Goal: Task Accomplishment & Management: Complete application form

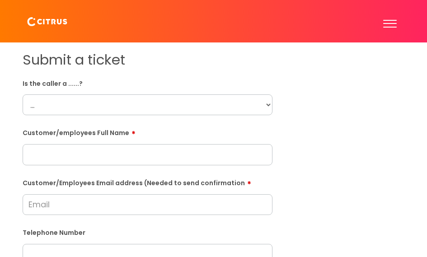
click at [68, 102] on select "... Citrus Customer Citrus Employee [DEMOGRAPHIC_DATA] Supplier" at bounding box center [148, 104] width 250 height 21
select select "Citrus Customer"
click at [23, 94] on select "... Citrus Customer Citrus Employee [DEMOGRAPHIC_DATA] Supplier" at bounding box center [148, 104] width 250 height 21
click at [53, 152] on input "text" at bounding box center [148, 154] width 250 height 21
type input "[PERSON_NAME]"
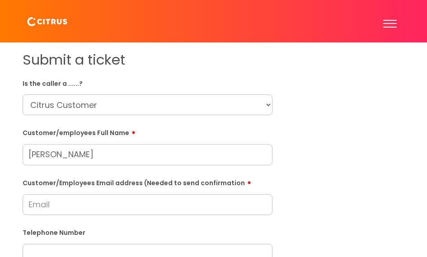
click at [66, 199] on input "Customer/Employees Email address (Needed to send confirmation" at bounding box center [148, 204] width 250 height 21
type input "[EMAIL_ADDRESS][DOMAIN_NAME]"
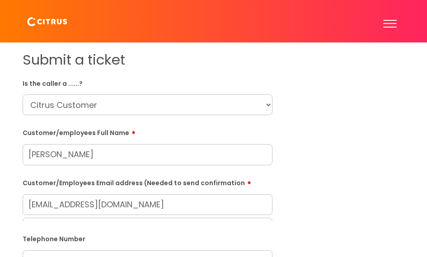
click at [117, 248] on div "Telephone Number" at bounding box center [148, 251] width 250 height 40
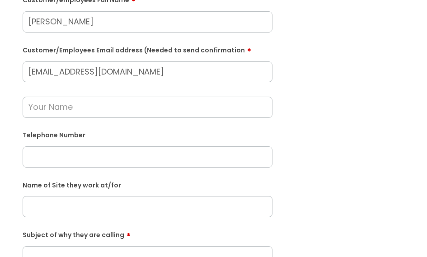
scroll to position [140, 0]
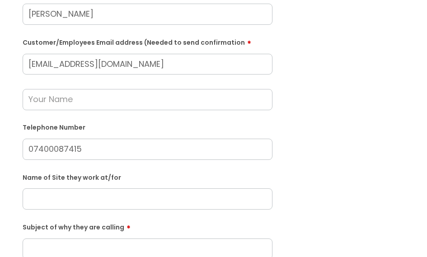
type input "07400087415"
click at [159, 198] on input "text" at bounding box center [148, 198] width 250 height 21
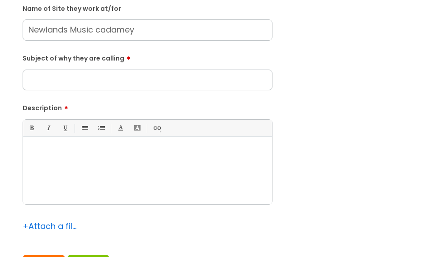
scroll to position [350, 0]
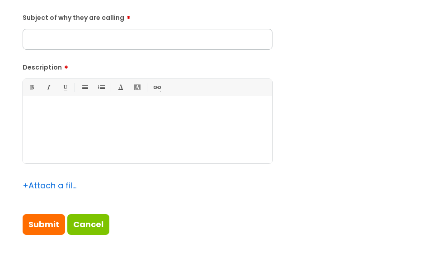
type input "Newlands Music cadamey"
click at [142, 34] on input "Subject of why they are calling" at bounding box center [148, 39] width 250 height 21
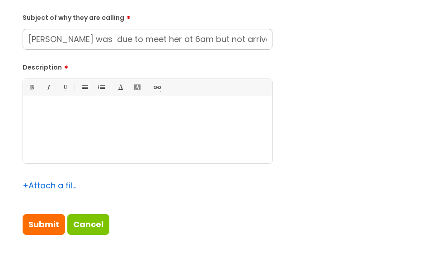
click at [160, 38] on input "Daniel was due to meet her at 6am but not arrived" at bounding box center [148, 39] width 250 height 21
click at [185, 37] on input "Daniel was due to meet her at 6.30am but not arrived" at bounding box center [148, 39] width 250 height 21
type input "Daniel was due to meet her at 6.30 but not arrived"
click at [150, 110] on p at bounding box center [147, 112] width 235 height 8
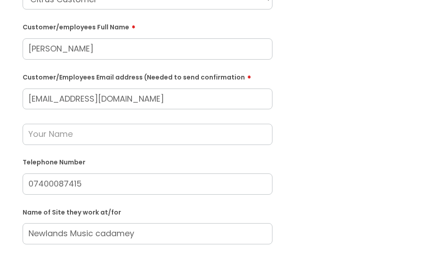
scroll to position [100, 0]
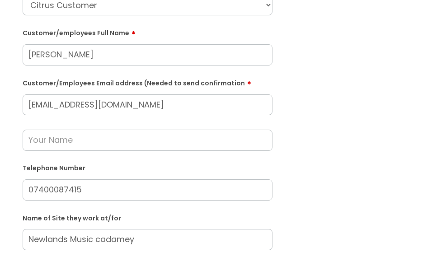
drag, startPoint x: 159, startPoint y: 103, endPoint x: -145, endPoint y: 108, distance: 304.1
click at [0, 108] on html "Enter your search term here... Search Submit a help ticket Previous tickets log…" at bounding box center [213, 28] width 427 height 257
click at [54, 136] on input "text" at bounding box center [148, 140] width 250 height 21
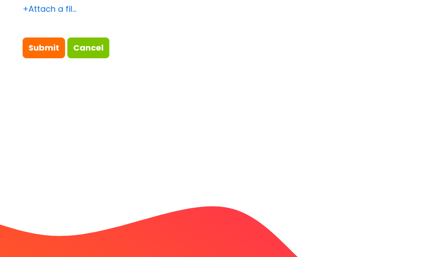
scroll to position [523, 0]
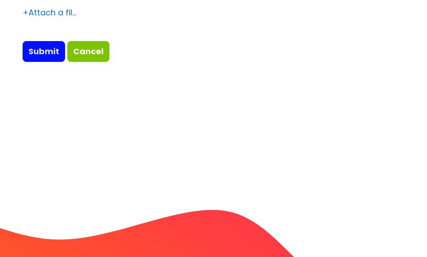
type input "Moneypenny"
click at [30, 53] on input "Submit" at bounding box center [44, 51] width 42 height 21
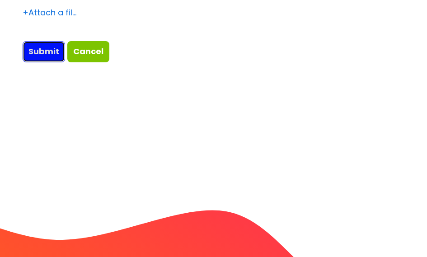
click at [42, 48] on input "Submit" at bounding box center [44, 51] width 42 height 21
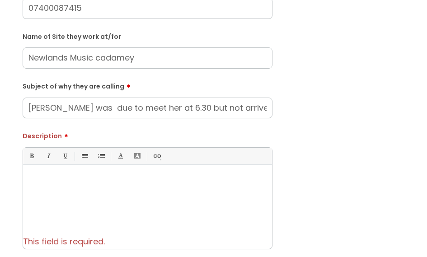
scroll to position [280, 0]
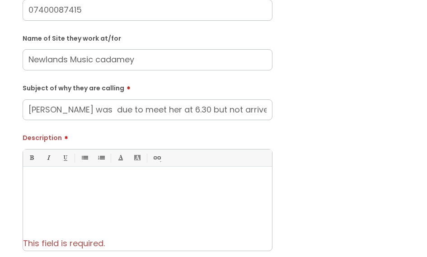
drag, startPoint x: 247, startPoint y: 110, endPoint x: -168, endPoint y: 155, distance: 416.7
click at [56, 181] on p at bounding box center [147, 182] width 235 height 8
paste div
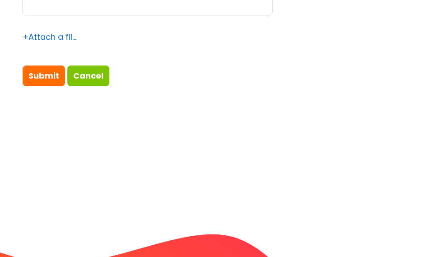
scroll to position [553, 0]
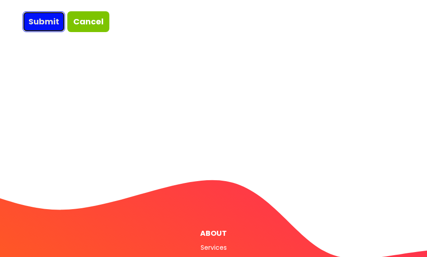
click at [53, 21] on input "Submit" at bounding box center [44, 21] width 42 height 21
type input "Please Wait..."
